Goal: Answer question/provide support: Answer question/provide support

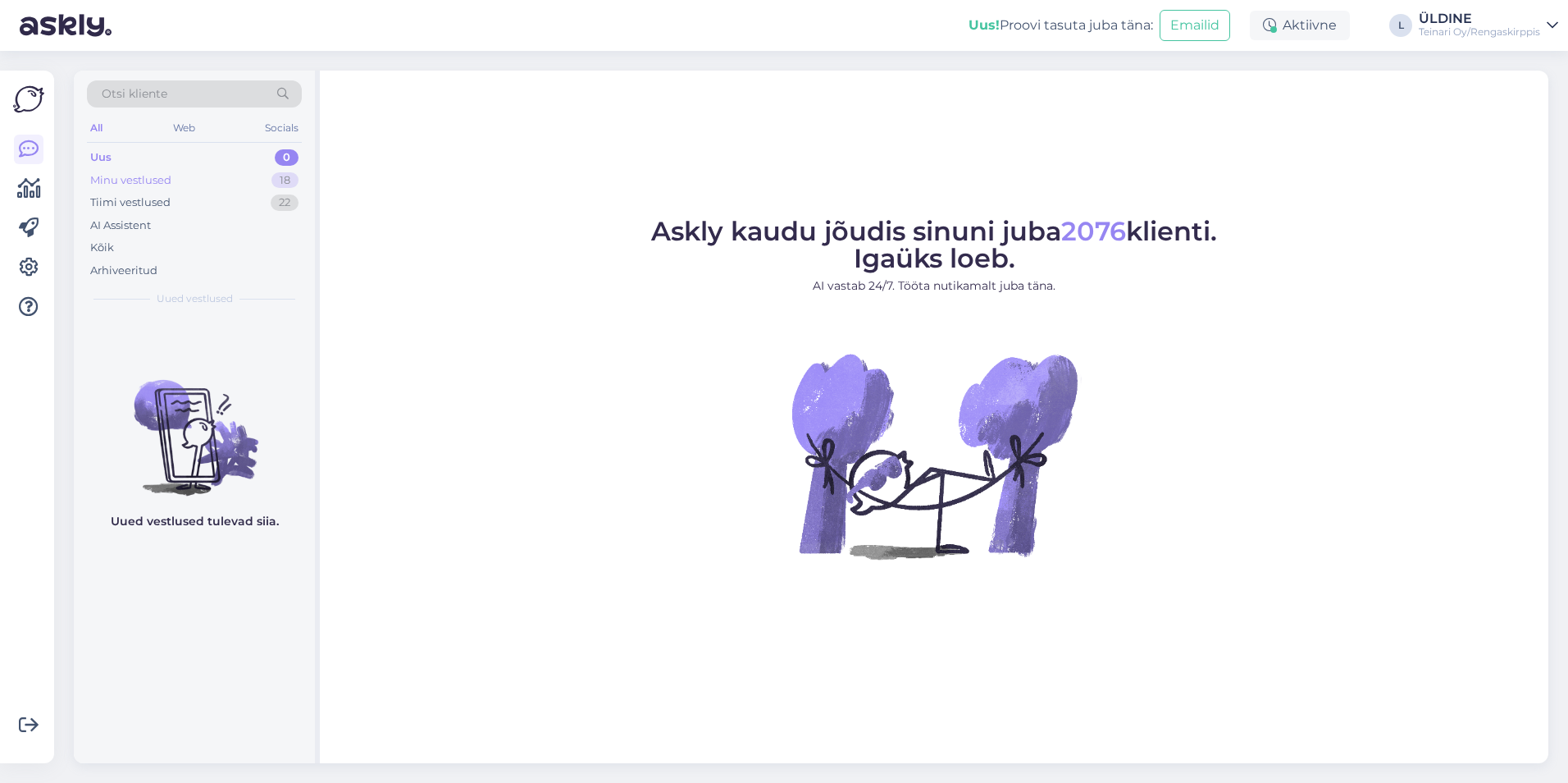
click at [152, 180] on div "Minu vestlused" at bounding box center [131, 180] width 81 height 16
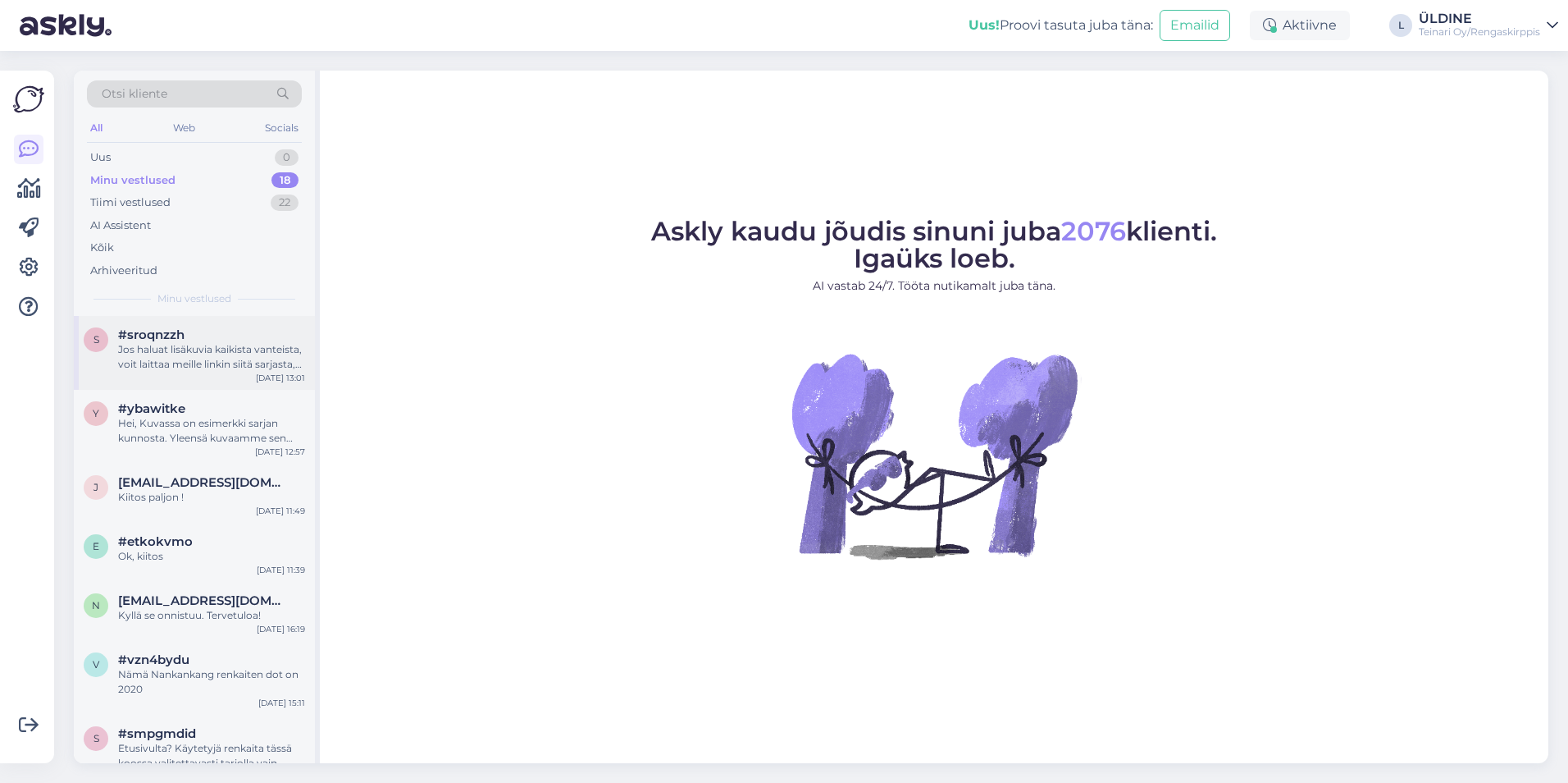
click at [231, 353] on div "Jos haluat lisäkuvia kaikista vanteista, voit laittaa meille linkin siitä sarja…" at bounding box center [212, 357] width 187 height 30
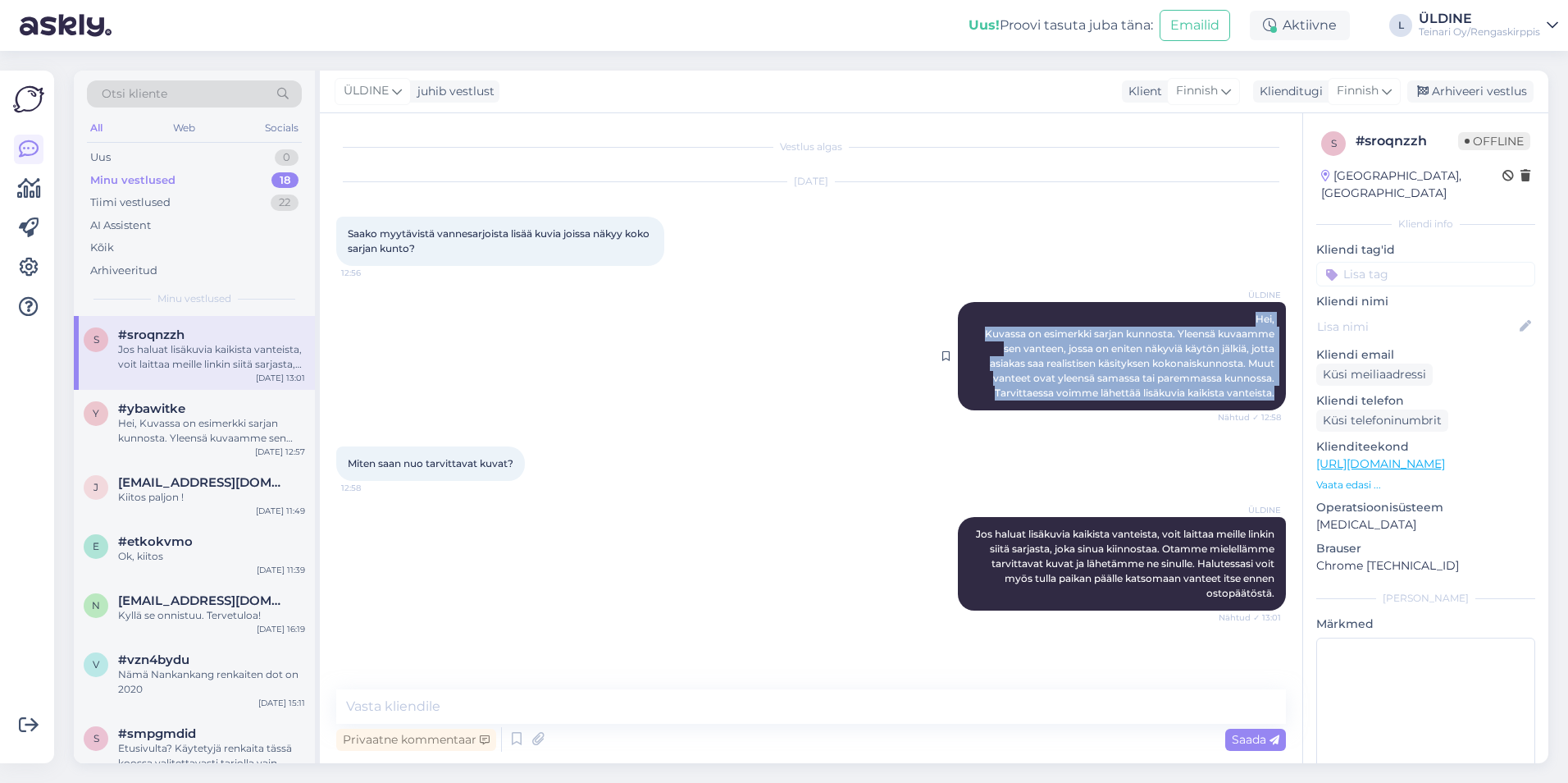
drag, startPoint x: 1259, startPoint y: 316, endPoint x: 1285, endPoint y: 395, distance: 83.2
click at [1285, 395] on div "[PERSON_NAME], Kuvassa on esimerkki sarjan kunnosta. Yleensä kuvaamme sen vante…" at bounding box center [1122, 357] width 328 height 109
drag, startPoint x: 1285, startPoint y: 395, endPoint x: 1249, endPoint y: 384, distance: 37.6
copy span "Hei, Kuvassa on esimerkki sarjan kunnosta. Yleensä kuvaamme sen vanteen, jossa …"
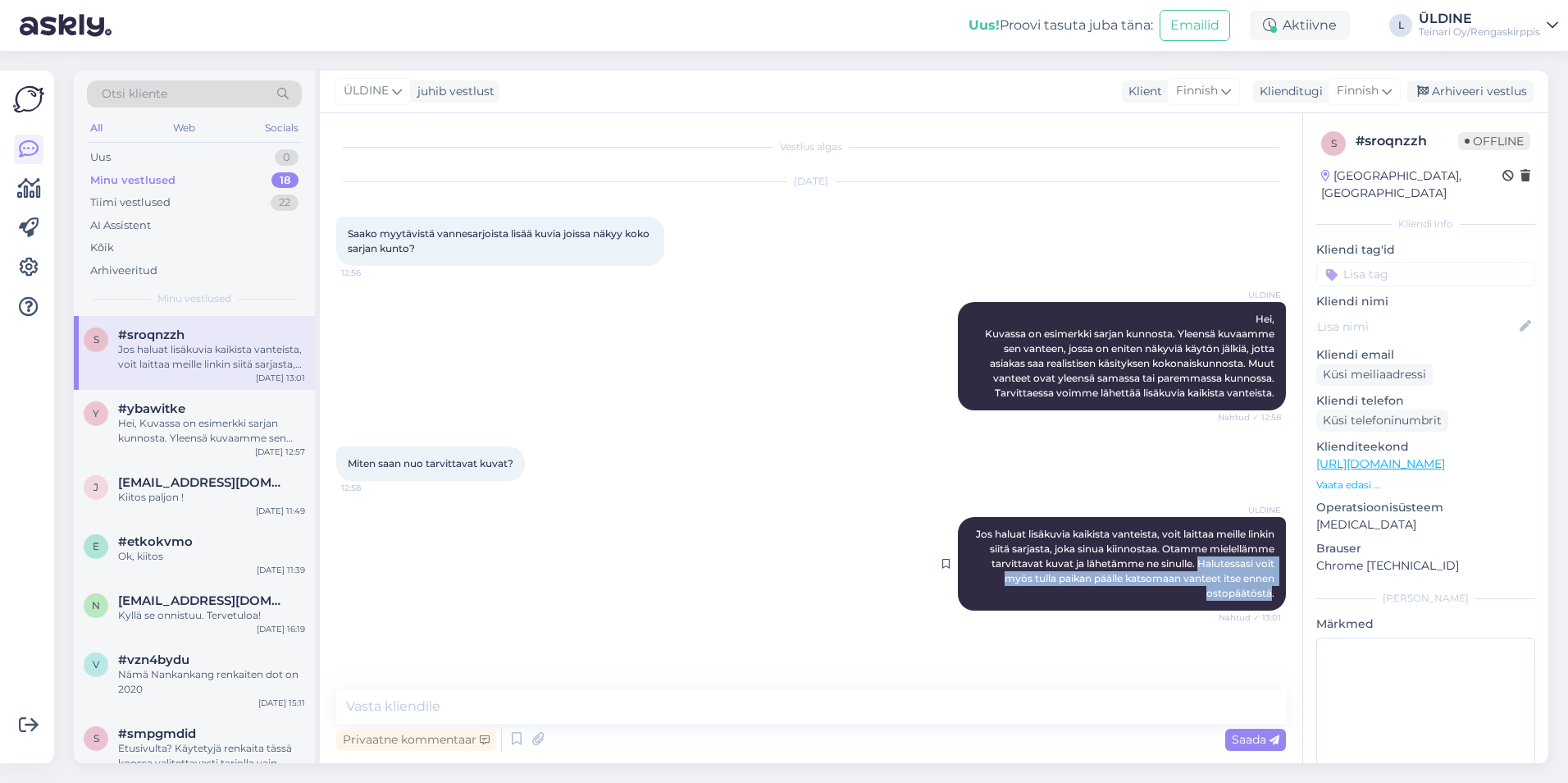
drag, startPoint x: 973, startPoint y: 577, endPoint x: 1273, endPoint y: 591, distance: 300.3
click at [1273, 591] on div "[PERSON_NAME] haluat lisäkuvia kaikista vanteista, [PERSON_NAME] laittaa meille…" at bounding box center [1122, 564] width 328 height 94
drag, startPoint x: 1273, startPoint y: 591, endPoint x: 1261, endPoint y: 592, distance: 12.0
copy span "Halutessasi [PERSON_NAME] myös tulla paikan päälle katsomaan vanteet itse [PERS…"
click at [119, 154] on div "Uus 0" at bounding box center [194, 157] width 215 height 23
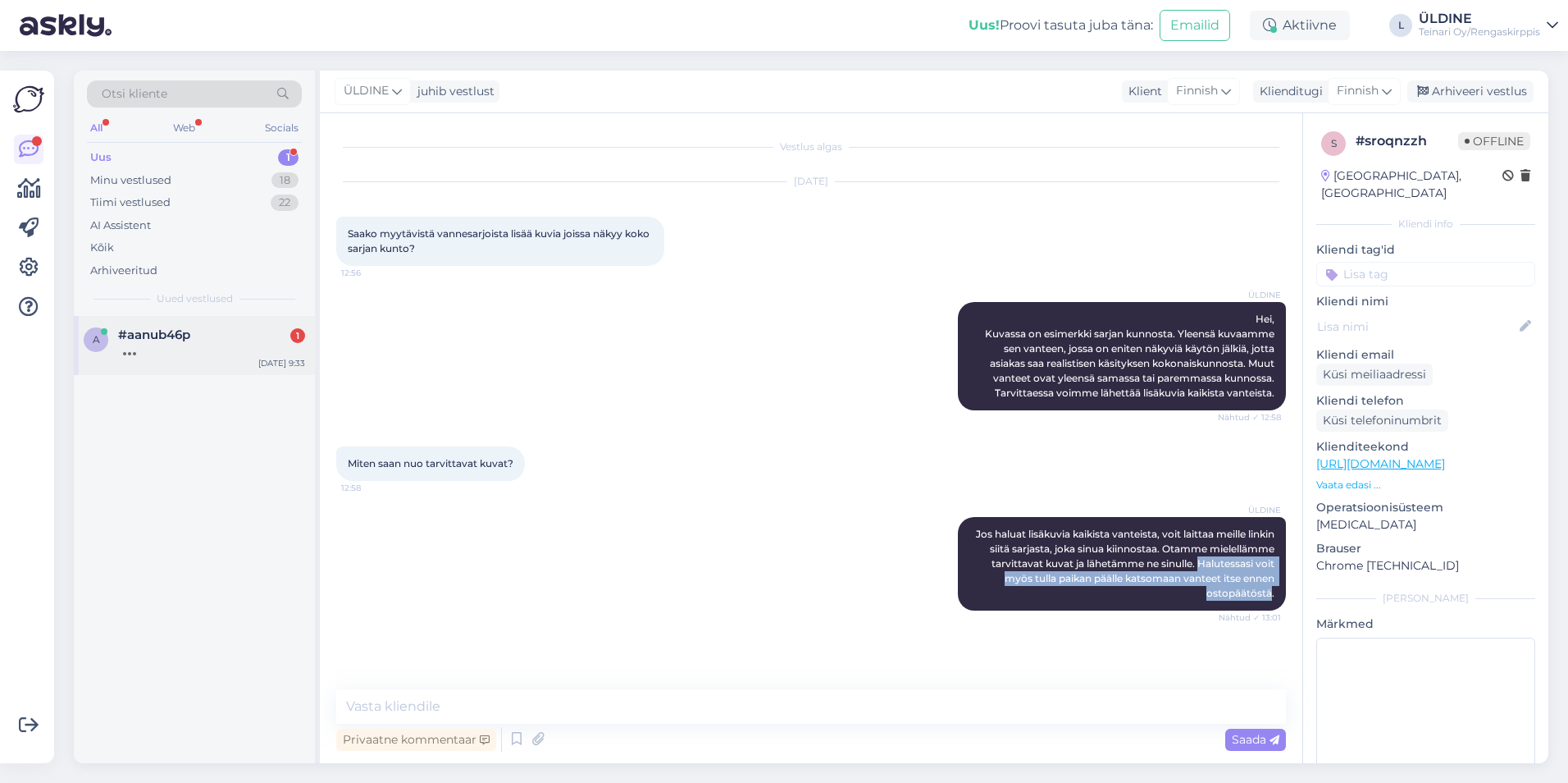
click at [150, 346] on div at bounding box center [212, 350] width 187 height 15
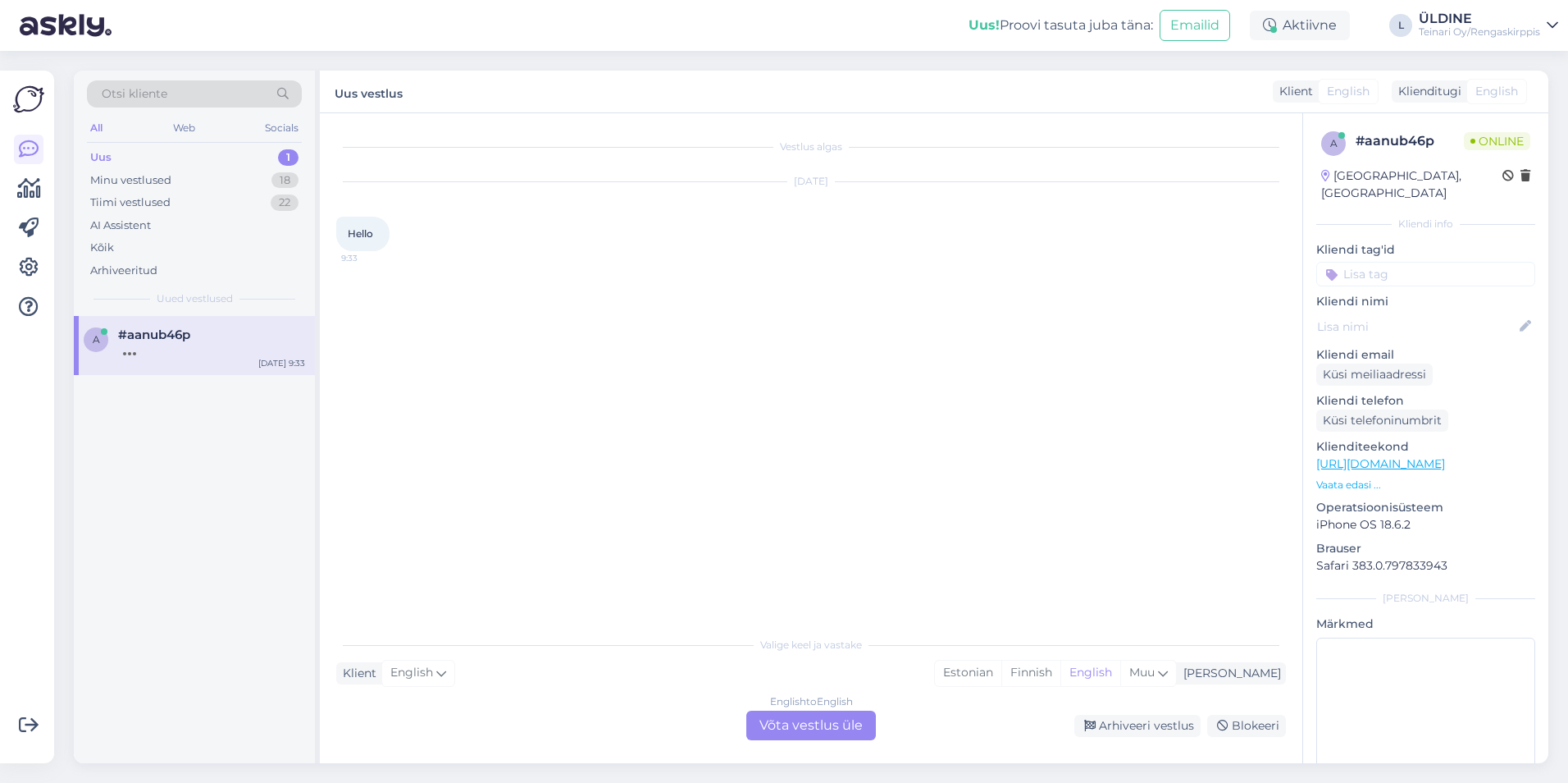
click at [821, 721] on div "English to English Võta vestlus üle" at bounding box center [811, 725] width 129 height 30
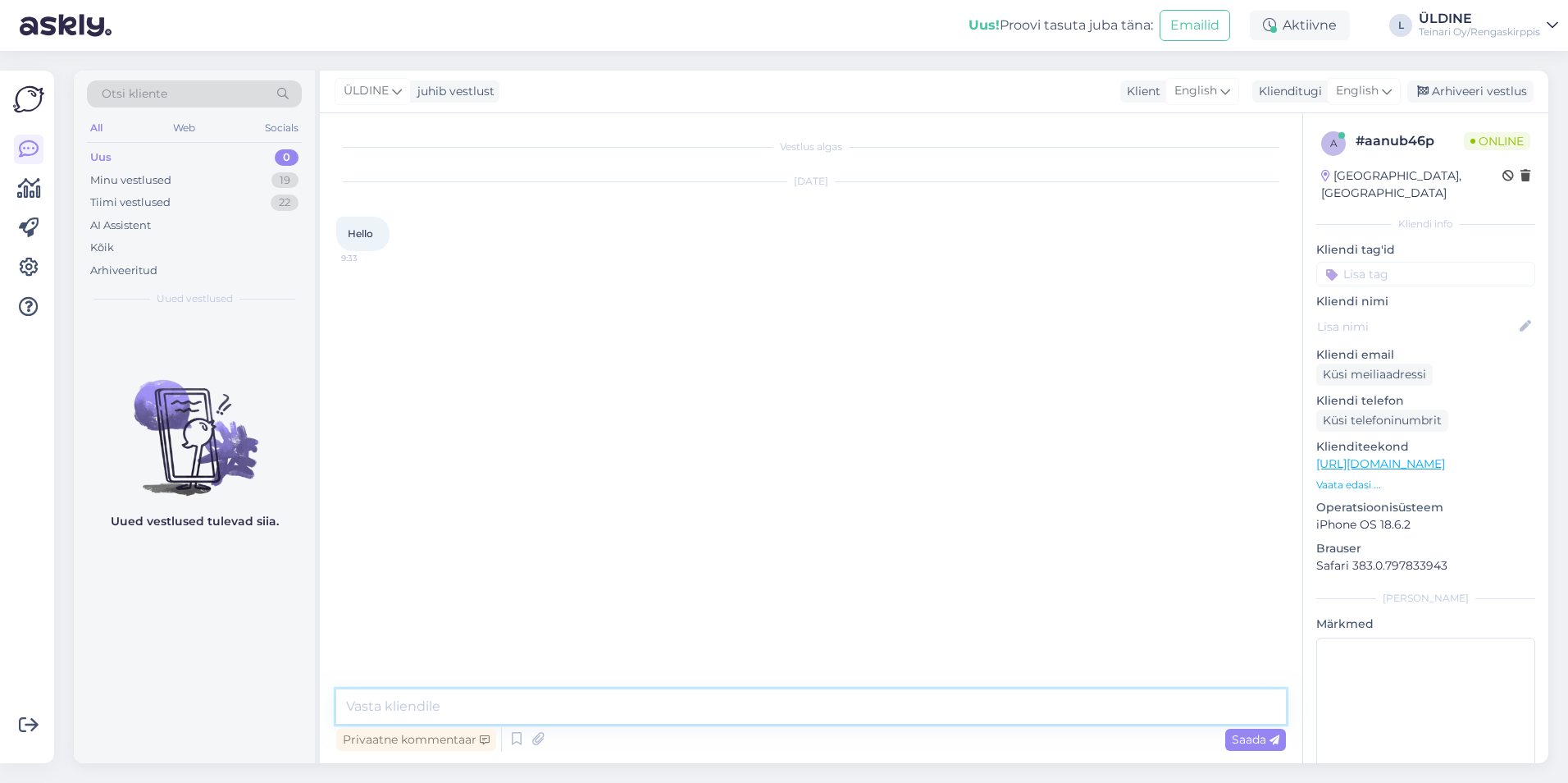
click at [465, 706] on textarea at bounding box center [812, 706] width 950 height 35
type textarea "Hei"
click at [1379, 94] on span "English" at bounding box center [1357, 91] width 43 height 18
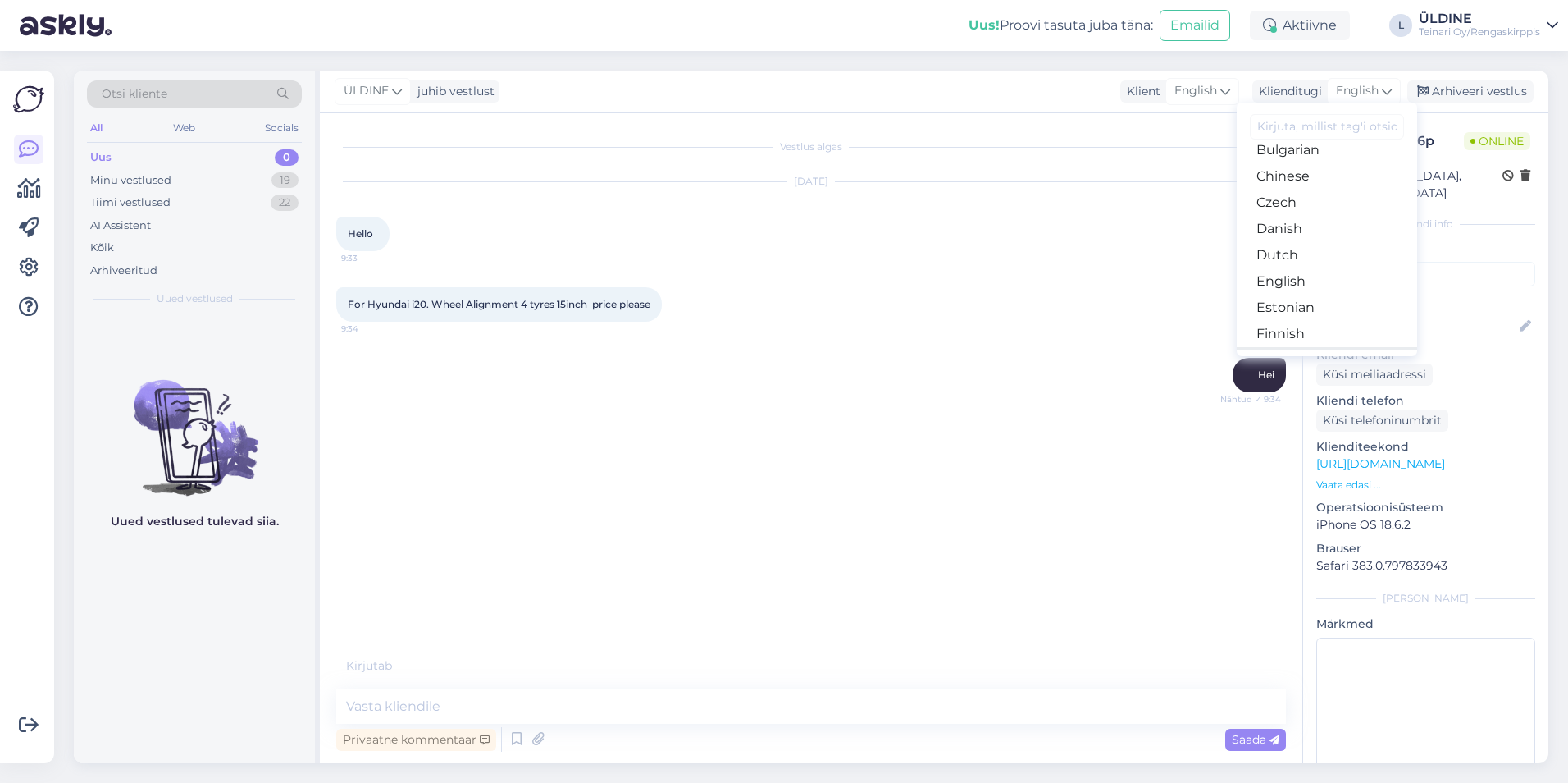
scroll to position [164, 0]
click at [1301, 238] on link "Finnish" at bounding box center [1327, 236] width 180 height 26
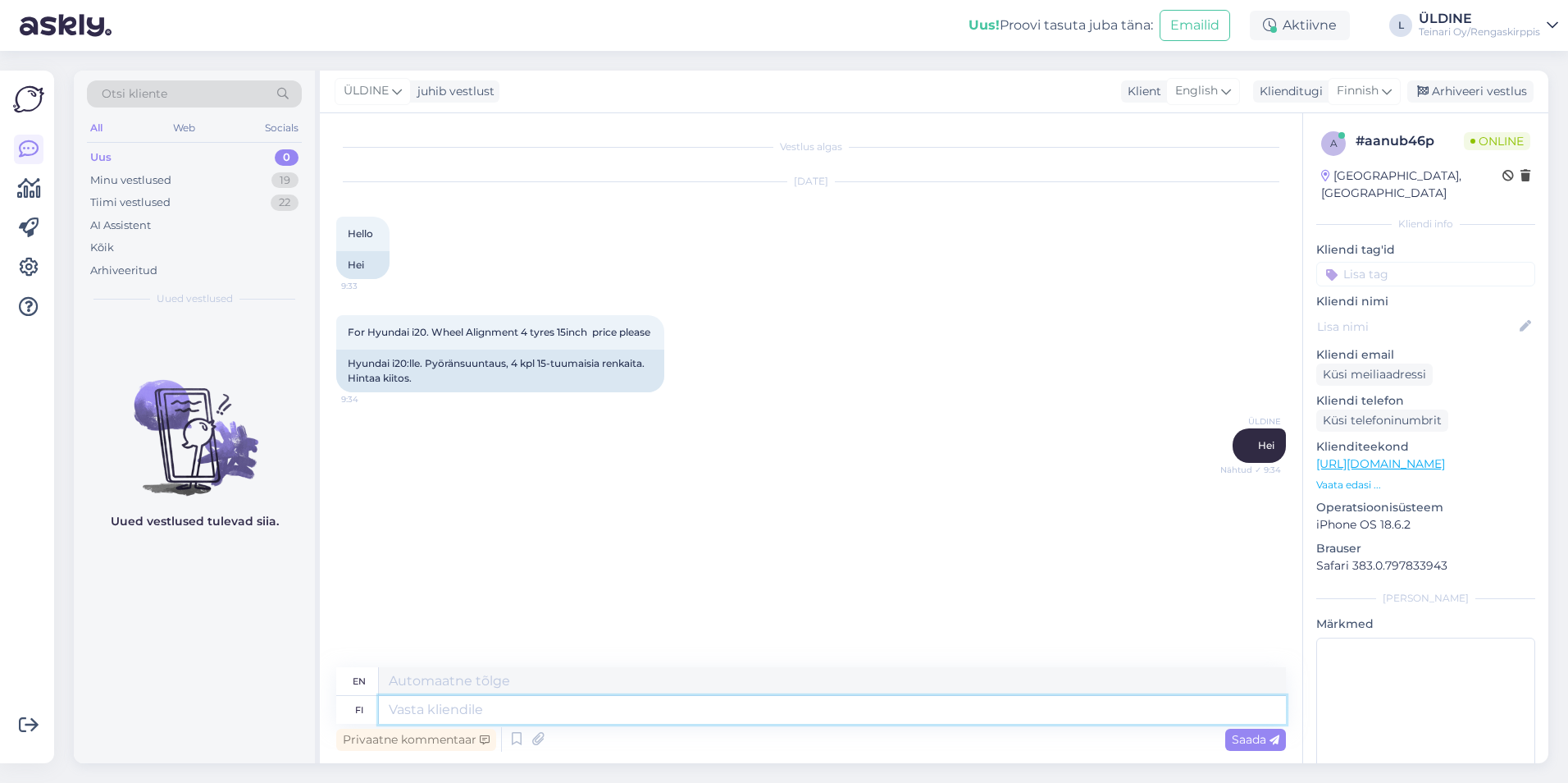
click at [524, 715] on textarea at bounding box center [832, 710] width 907 height 28
type textarea "Me"
type textarea "We"
type textarea "Me emme te"
type textarea "We don't"
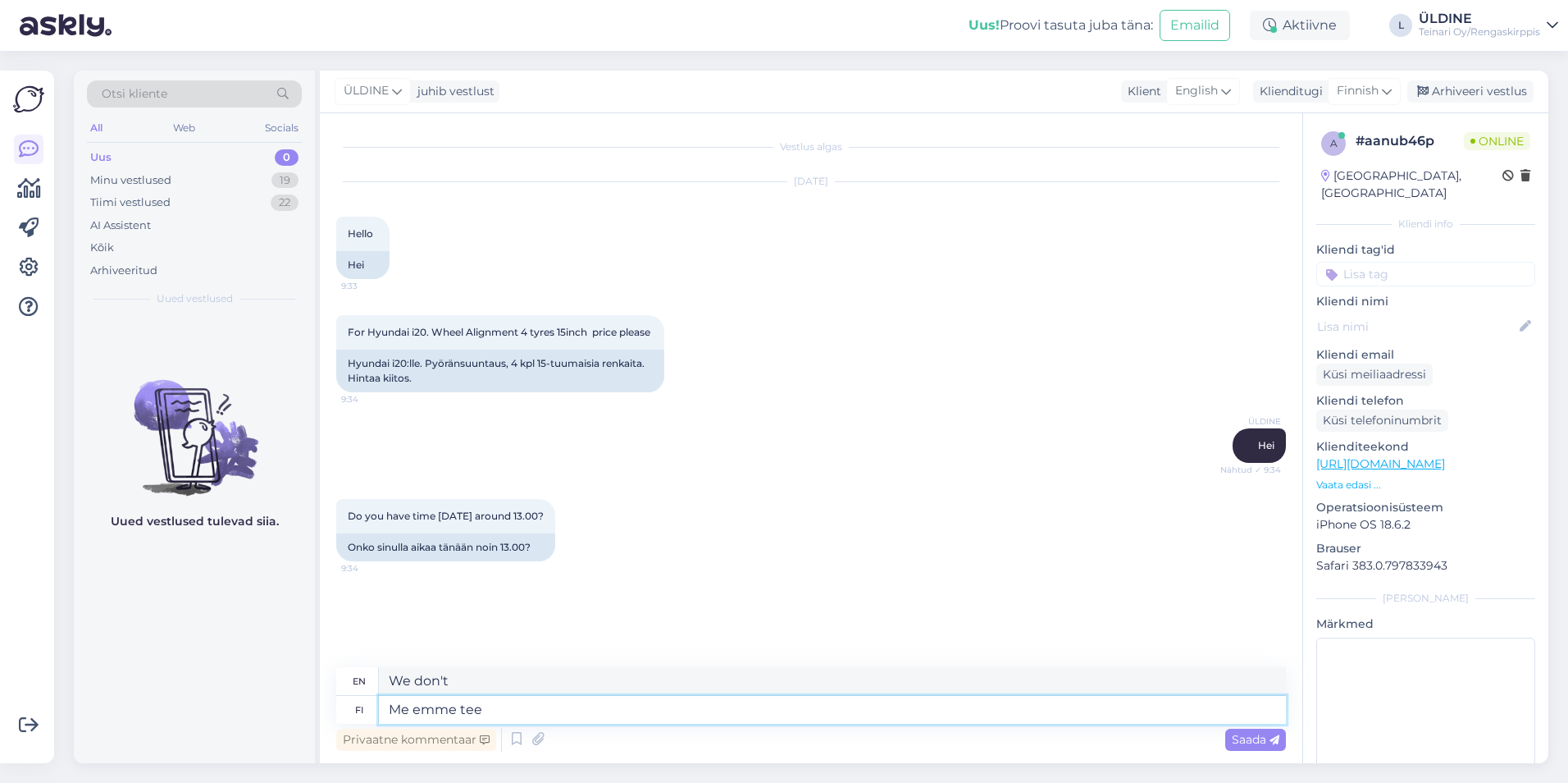
type textarea "Me emme tee"
type textarea "We don't do"
type textarea "Me emme tee pyöräsuuntausta"
type textarea "We don't do bike alignment."
type textarea "Me emme tee pyöräsuuntausta."
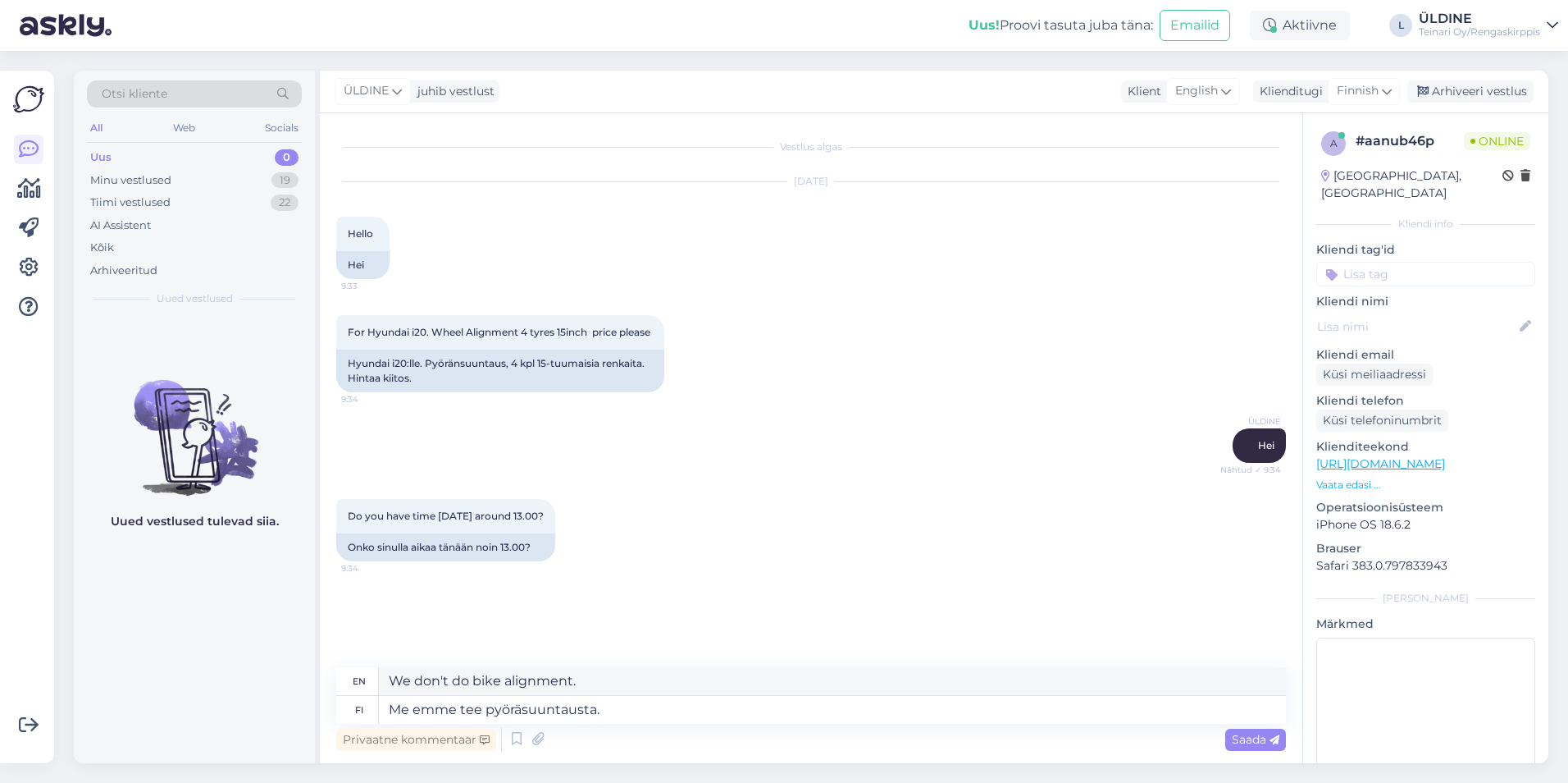
click at [1246, 734] on span "Saada" at bounding box center [1256, 739] width 48 height 15
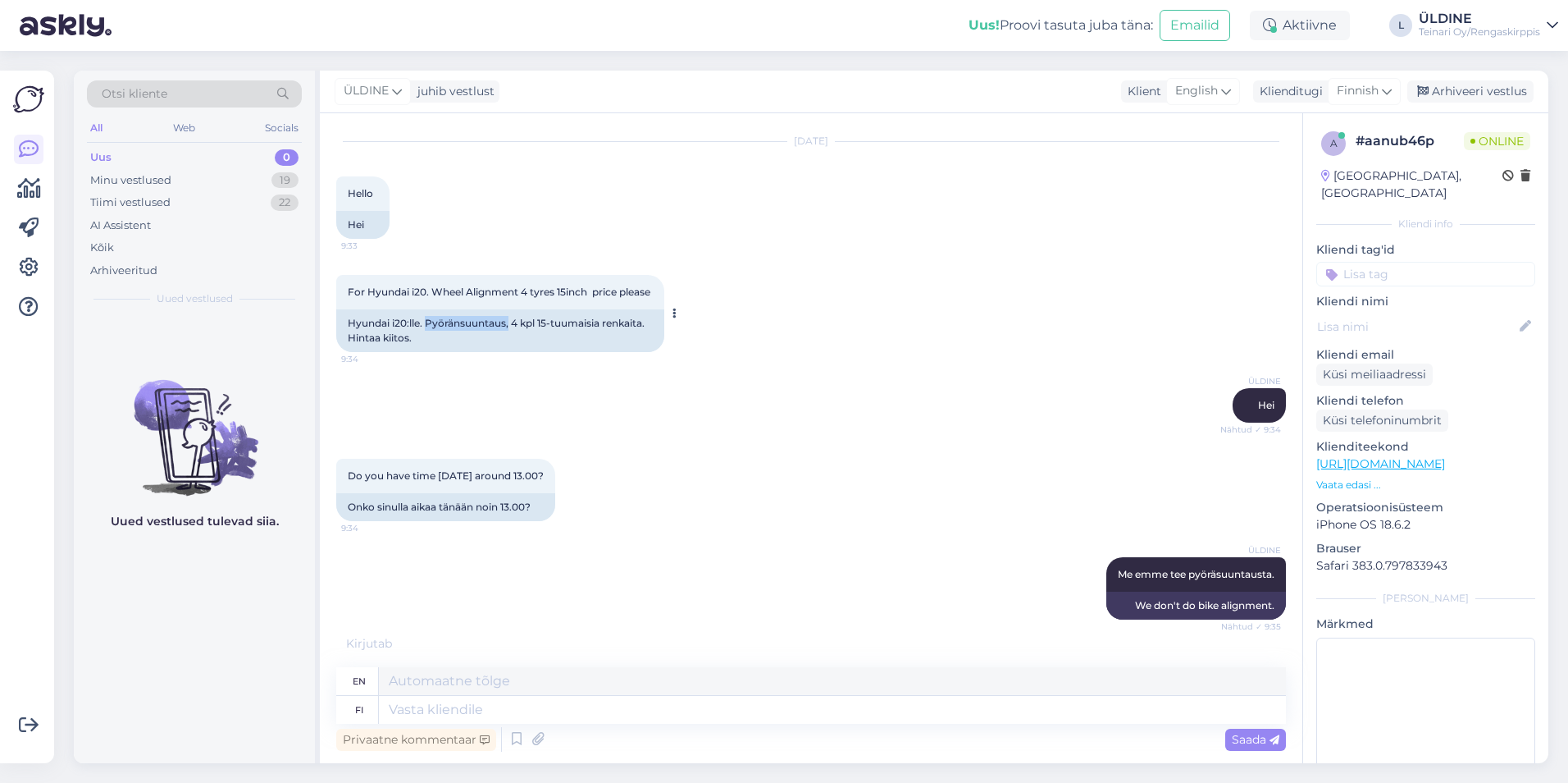
drag, startPoint x: 426, startPoint y: 337, endPoint x: 510, endPoint y: 336, distance: 84.0
click at [510, 336] on div "Hyundai i20:lle. Pyöränsuuntaus, 4 kpl 15-tuumaisia ​​renkaita. Hintaa kiitos." at bounding box center [500, 331] width 328 height 43
drag, startPoint x: 510, startPoint y: 336, endPoint x: 493, endPoint y: 338, distance: 17.1
copy div "Pyöränsuuntaus,"
